Goal: Obtain resource: Download file/media

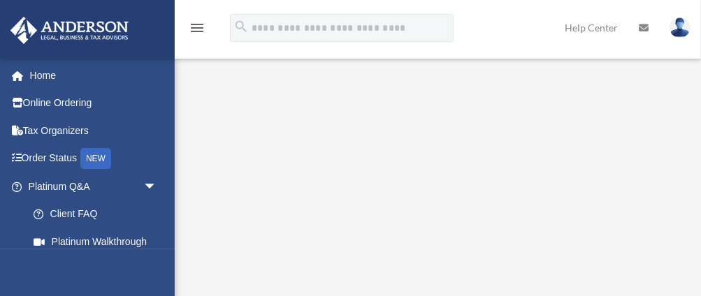
scroll to position [38, 0]
click at [40, 77] on link "Home" at bounding box center [94, 76] width 169 height 28
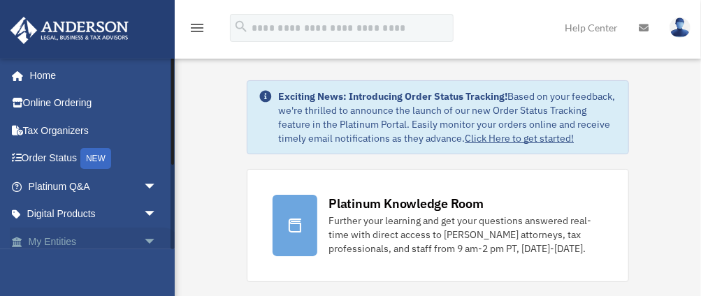
click at [34, 241] on link "My Entities arrow_drop_down" at bounding box center [94, 242] width 169 height 28
click at [20, 240] on span at bounding box center [24, 243] width 9 height 10
click at [145, 241] on span "arrow_drop_down" at bounding box center [157, 242] width 28 height 29
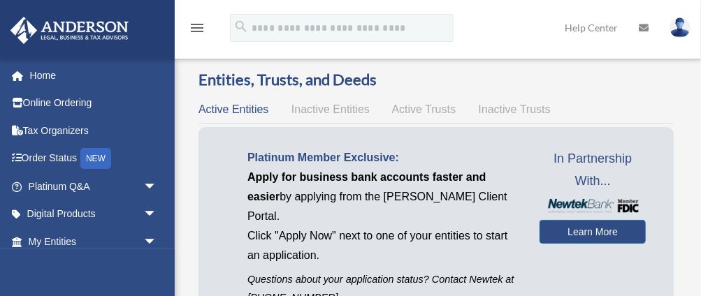
click at [145, 241] on span "arrow_drop_down" at bounding box center [157, 242] width 28 height 29
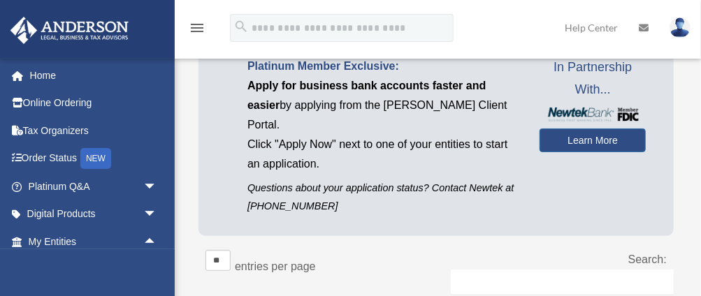
scroll to position [93, 0]
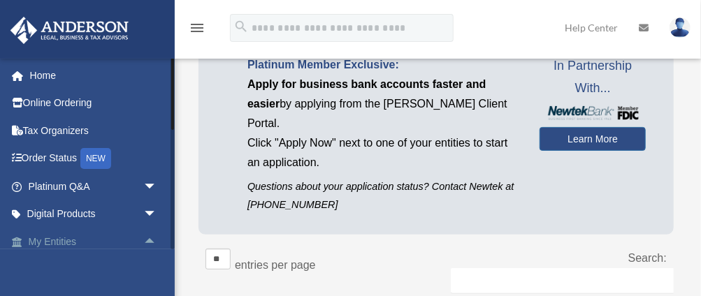
click at [62, 242] on link "My Entities arrow_drop_up" at bounding box center [94, 242] width 169 height 28
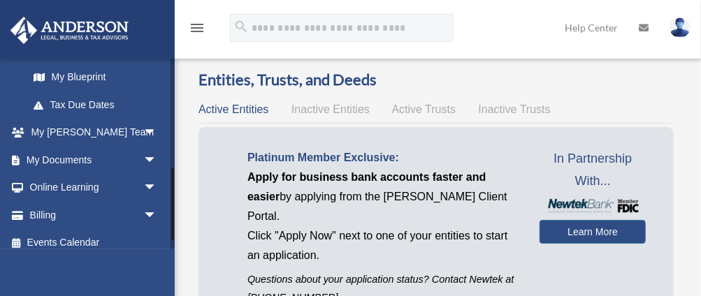
scroll to position [313, 0]
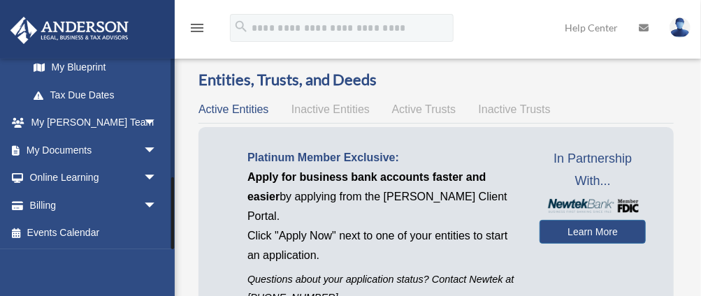
drag, startPoint x: 171, startPoint y: 201, endPoint x: 178, endPoint y: 231, distance: 30.7
click at [48, 152] on link "My Documents arrow_drop_down" at bounding box center [94, 150] width 169 height 28
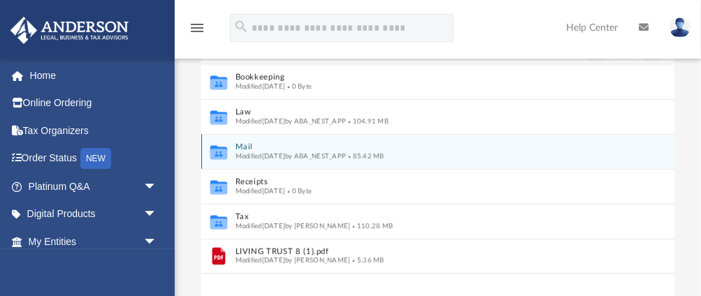
scroll to position [116, 0]
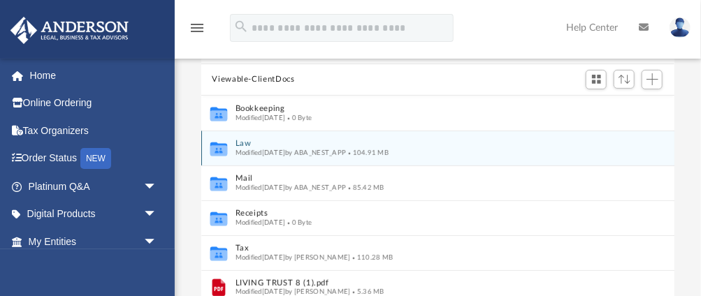
click at [223, 150] on icon "grid" at bounding box center [218, 150] width 17 height 10
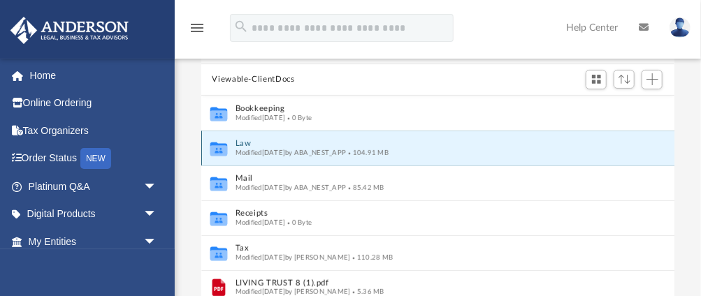
click at [245, 142] on button "Law" at bounding box center [428, 143] width 387 height 9
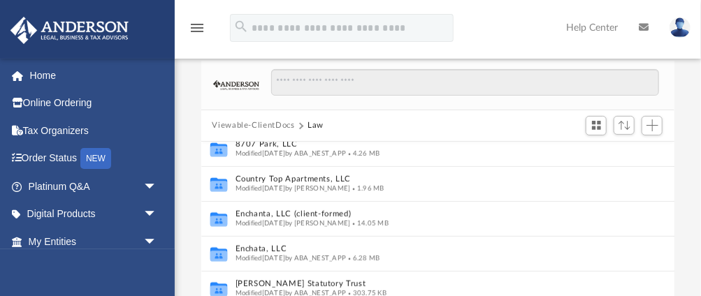
scroll to position [326, 0]
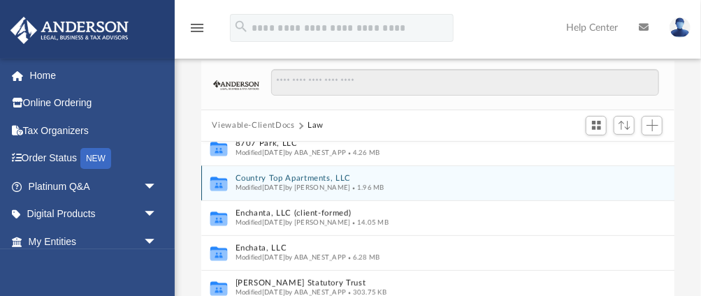
click at [222, 183] on icon "grid" at bounding box center [218, 185] width 17 height 10
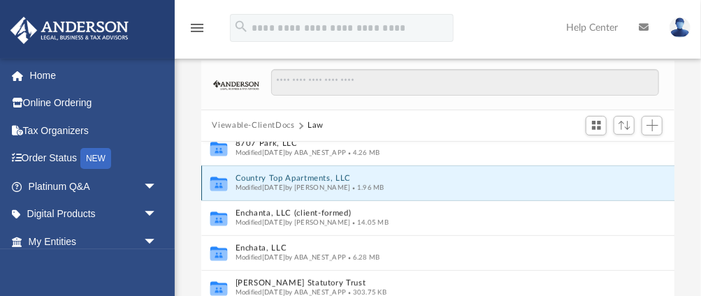
click at [222, 183] on icon "grid" at bounding box center [218, 185] width 17 height 10
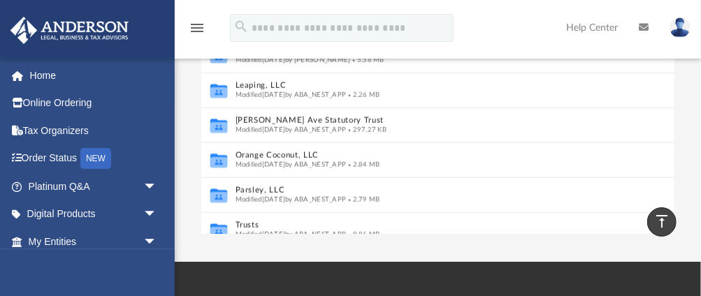
scroll to position [416, 0]
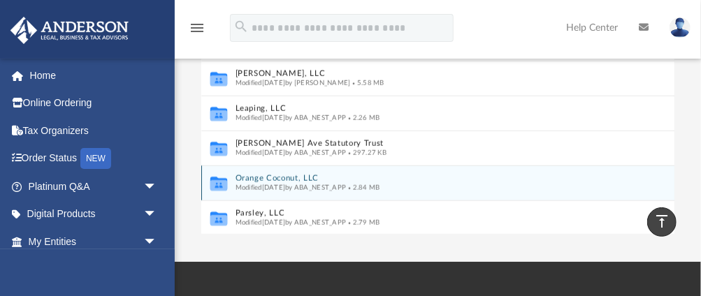
click at [218, 184] on icon "grid" at bounding box center [218, 185] width 17 height 10
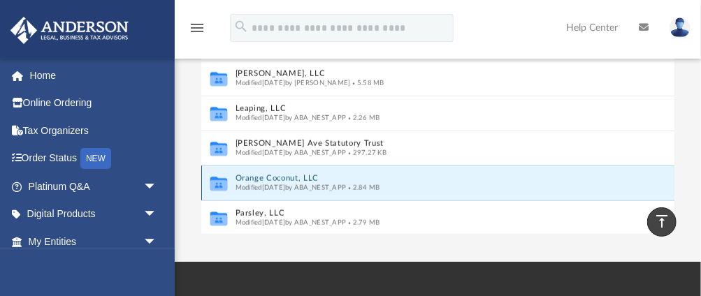
click at [273, 178] on button "Orange Coconut, LLC" at bounding box center [427, 178] width 384 height 9
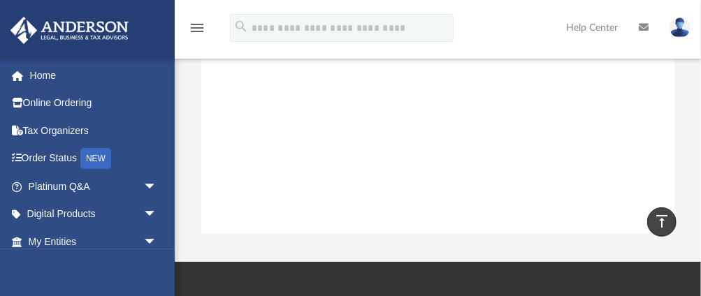
scroll to position [0, 0]
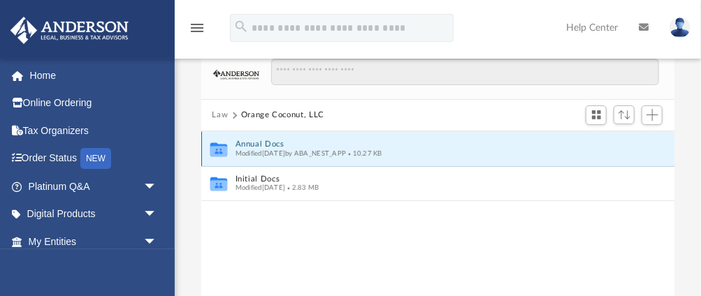
click at [241, 144] on button "Annual Docs" at bounding box center [428, 144] width 387 height 9
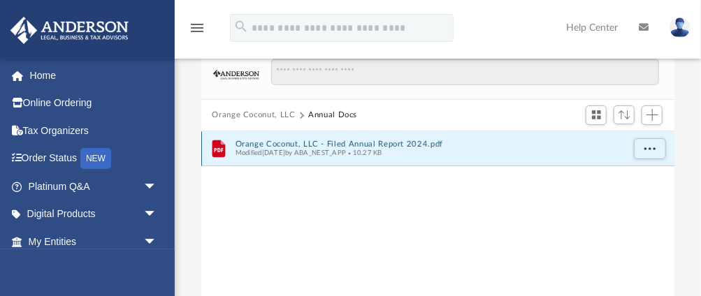
click at [274, 144] on button "Orange Coconut, LLC - Filed Annual Report 2024.pdf" at bounding box center [428, 143] width 387 height 9
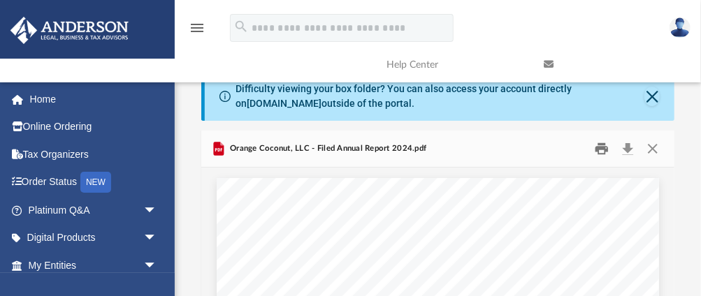
click at [601, 148] on button "Print" at bounding box center [602, 149] width 28 height 22
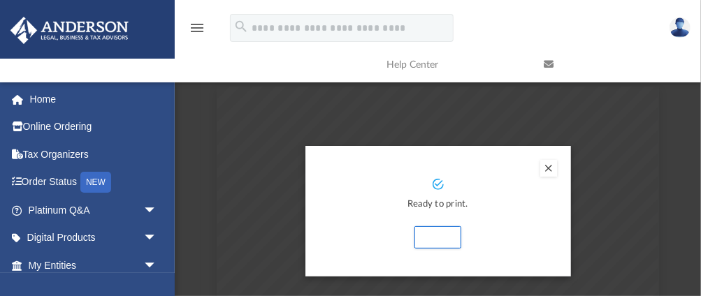
scroll to position [103, 0]
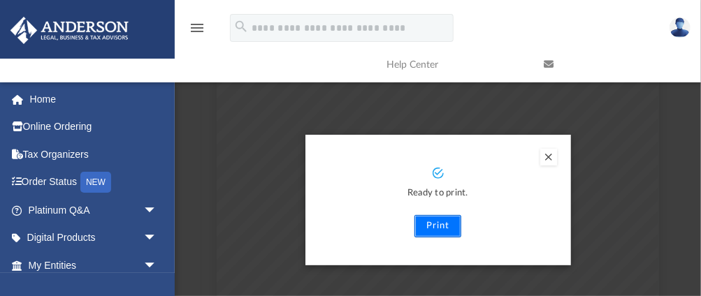
click at [445, 228] on button "Print" at bounding box center [438, 226] width 47 height 22
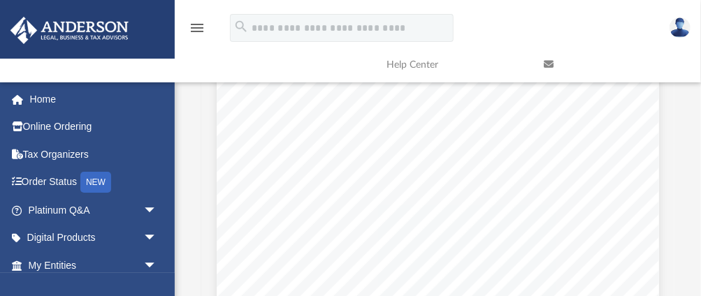
scroll to position [606, 0]
